Goal: Information Seeking & Learning: Learn about a topic

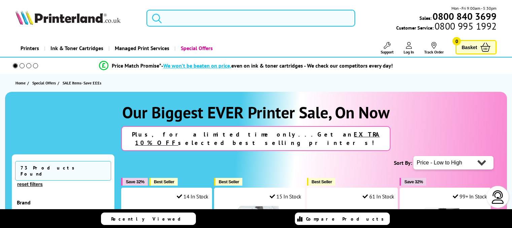
select select "Price Ascending"
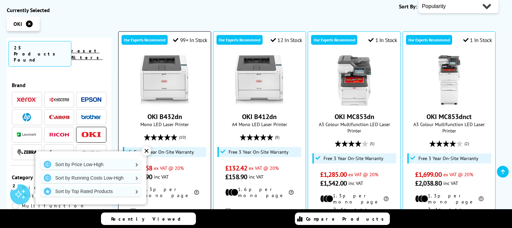
scroll to position [135, 0]
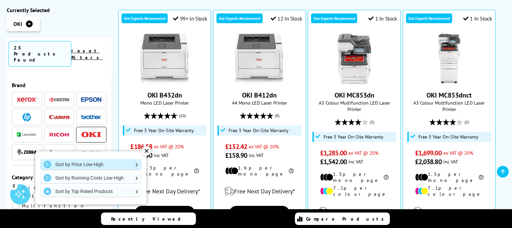
click at [97, 167] on link "Sort by Price Low-High" at bounding box center [90, 164] width 101 height 11
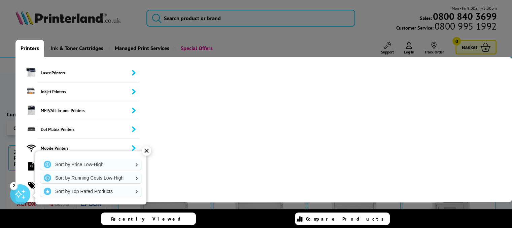
click at [40, 43] on link "Printers" at bounding box center [29, 48] width 29 height 17
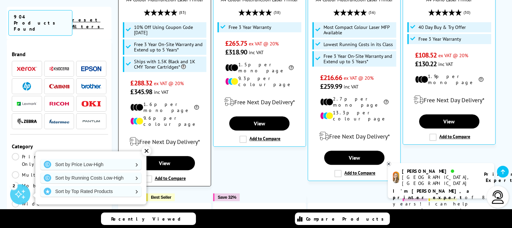
scroll to position [303, 0]
